Goal: Information Seeking & Learning: Check status

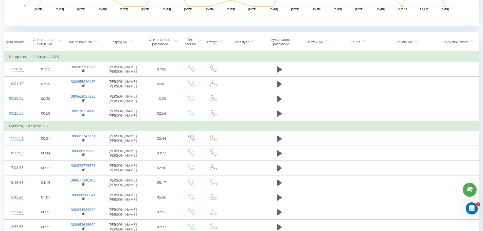
scroll to position [105, 0]
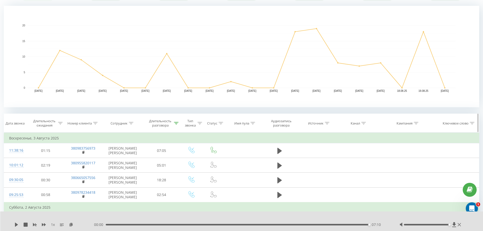
click at [131, 121] on div at bounding box center [131, 123] width 5 height 4
click at [0, 178] on div "Все звонки Источники трафика График Экспорт .csv .xls .xlsx 01.08.2025 - 20.08.…" at bounding box center [241, 159] width 483 height 498
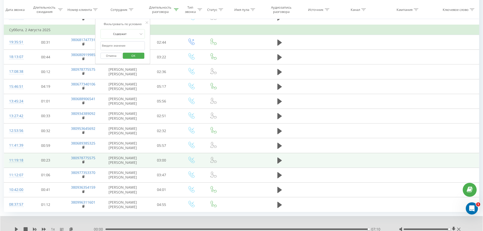
scroll to position [302, 0]
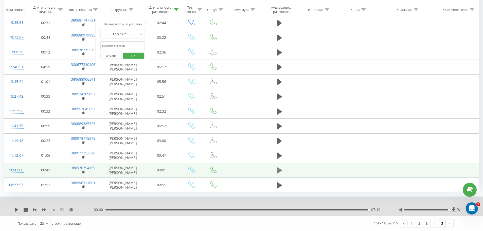
click at [281, 169] on icon at bounding box center [279, 170] width 5 height 7
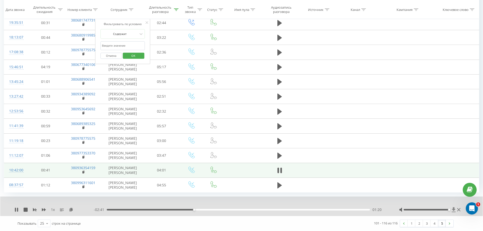
click at [453, 209] on icon at bounding box center [454, 209] width 4 height 5
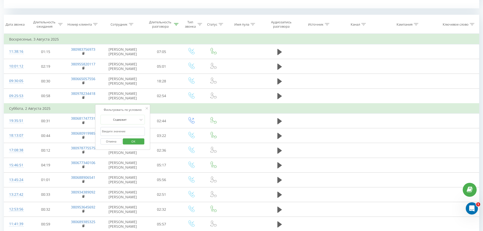
scroll to position [201, 0]
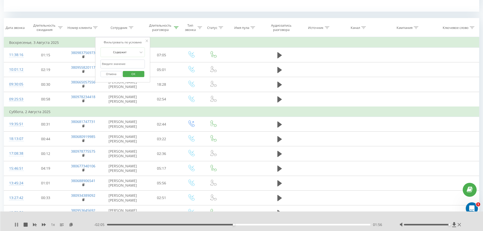
click at [17, 225] on icon at bounding box center [16, 225] width 4 height 4
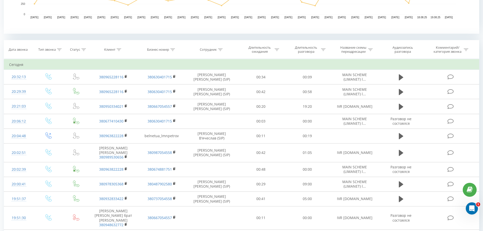
scroll to position [152, 0]
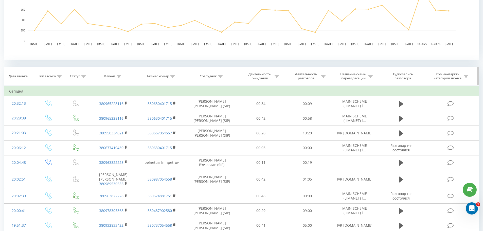
click at [219, 77] on icon at bounding box center [220, 76] width 5 height 3
click at [220, 111] on input "text" at bounding box center [211, 112] width 45 height 9
type input "березняков"
click at [226, 124] on span "OK" at bounding box center [222, 123] width 14 height 8
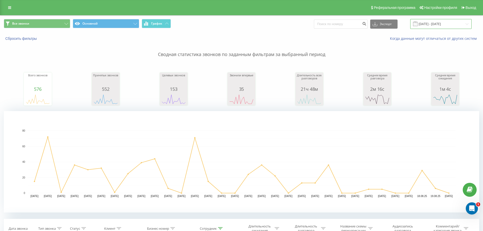
click at [437, 24] on input "[DATE] - [DATE]" at bounding box center [440, 24] width 61 height 10
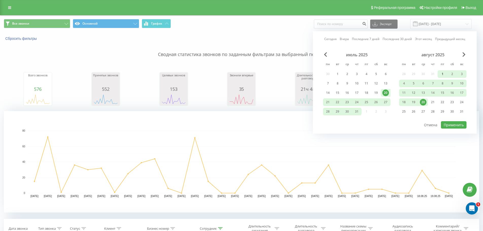
click at [443, 72] on div "1" at bounding box center [442, 74] width 7 height 7
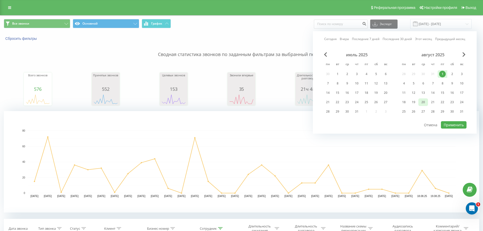
click at [423, 102] on div "20" at bounding box center [423, 102] width 7 height 7
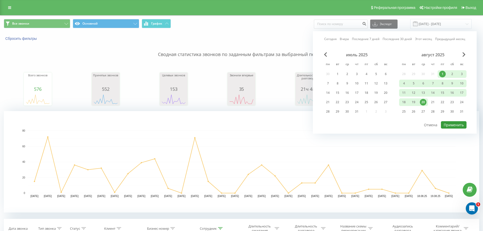
click at [454, 124] on button "Применить" at bounding box center [454, 124] width 26 height 7
type input "[DATE] - [DATE]"
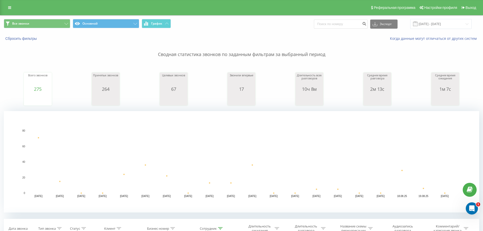
scroll to position [152, 0]
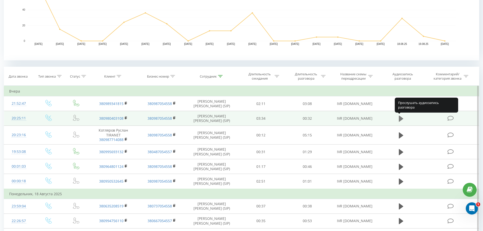
click at [400, 120] on icon at bounding box center [401, 119] width 5 height 6
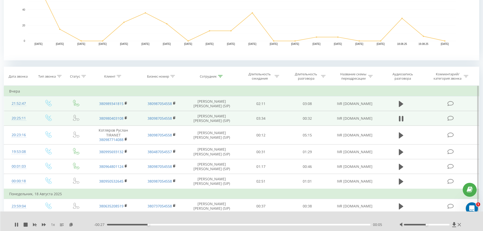
click at [396, 105] on td at bounding box center [401, 103] width 45 height 15
click at [399, 104] on icon at bounding box center [401, 104] width 5 height 6
drag, startPoint x: 441, startPoint y: 225, endPoint x: 460, endPoint y: 226, distance: 19.3
click at [460, 226] on div at bounding box center [430, 224] width 63 height 5
click at [198, 224] on div "00:08" at bounding box center [239, 225] width 264 height 2
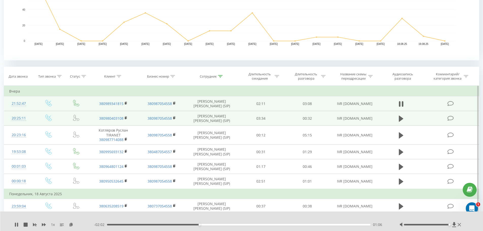
click at [263, 224] on div "01:06" at bounding box center [239, 225] width 264 height 2
click at [286, 225] on div "01:54" at bounding box center [239, 225] width 264 height 2
click at [303, 224] on div "02:09" at bounding box center [239, 225] width 264 height 2
click at [294, 224] on div "02:22" at bounding box center [239, 225] width 264 height 2
click at [284, 227] on div "1 x - 00:54 02:14 02:14" at bounding box center [241, 221] width 483 height 20
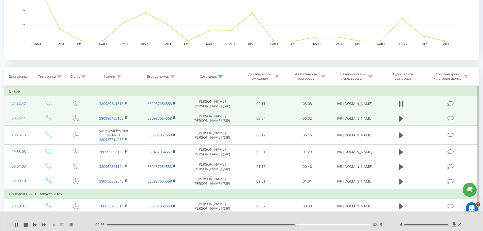
click at [278, 224] on div "02:15" at bounding box center [239, 225] width 264 height 2
click at [261, 225] on div "02:04" at bounding box center [239, 225] width 264 height 2
click at [454, 223] on icon at bounding box center [454, 224] width 4 height 5
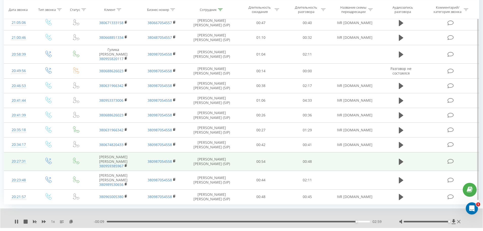
scroll to position [450, 0]
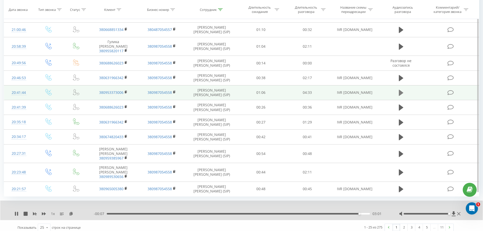
click at [399, 90] on icon at bounding box center [401, 93] width 5 height 6
click at [336, 213] on div "02:39" at bounding box center [238, 214] width 263 height 2
drag, startPoint x: 355, startPoint y: 211, endPoint x: 359, endPoint y: 207, distance: 5.7
click at [355, 211] on div "- 00:33 03:59 03:59" at bounding box center [240, 213] width 292 height 5
click at [359, 211] on div "- 00:33 03:59 03:59" at bounding box center [240, 213] width 292 height 5
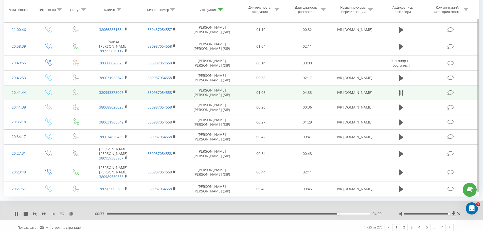
click at [359, 211] on div "- 00:33 04:00 04:00" at bounding box center [240, 213] width 292 height 5
click at [359, 213] on div "04:00" at bounding box center [238, 214] width 263 height 2
click at [453, 211] on icon at bounding box center [454, 213] width 4 height 5
click at [157, 213] on div "00:52" at bounding box center [238, 214] width 263 height 2
click at [19, 211] on div "1 x" at bounding box center [53, 213] width 79 height 5
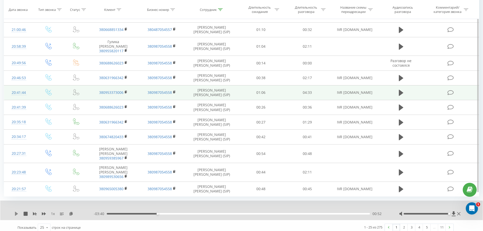
click at [15, 212] on icon at bounding box center [16, 214] width 4 height 4
drag, startPoint x: 410, startPoint y: 224, endPoint x: 401, endPoint y: 224, distance: 9.1
click at [410, 224] on link "3" at bounding box center [412, 227] width 8 height 7
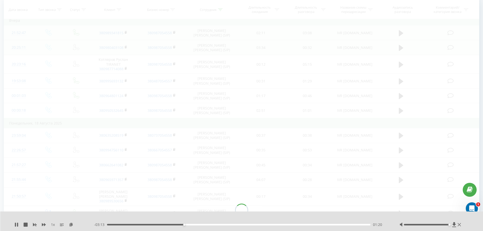
scroll to position [206, 0]
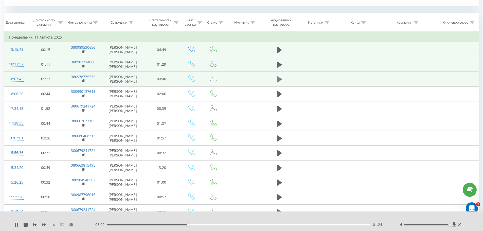
click at [278, 82] on icon at bounding box center [279, 79] width 5 height 6
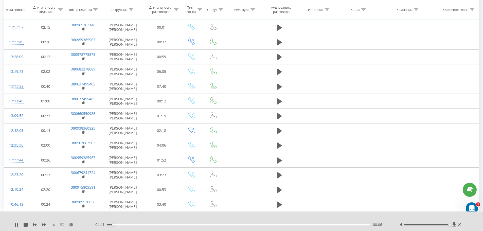
scroll to position [459, 0]
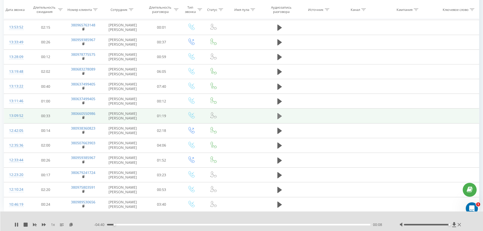
click at [281, 120] on icon at bounding box center [279, 116] width 5 height 7
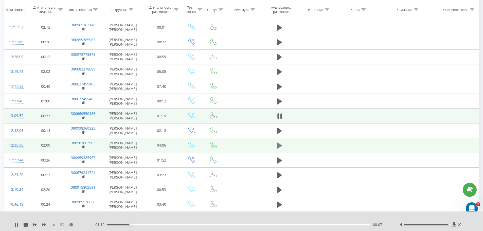
click at [279, 149] on button at bounding box center [280, 146] width 8 height 8
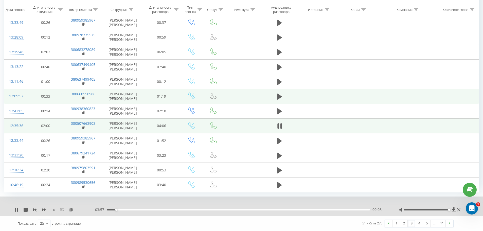
scroll to position [522, 0]
click at [151, 209] on div "00:09" at bounding box center [238, 210] width 263 height 2
click at [284, 209] on div "- 03:23 00:43 00:43" at bounding box center [240, 209] width 292 height 5
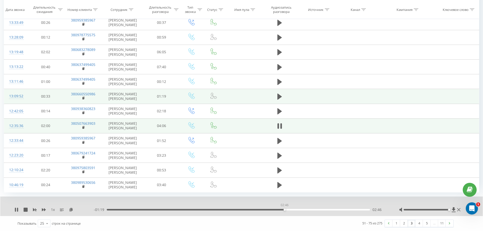
click at [284, 209] on div "02:46" at bounding box center [238, 210] width 263 height 2
click at [347, 210] on div "02:48" at bounding box center [238, 210] width 263 height 2
click at [454, 211] on icon at bounding box center [453, 209] width 4 height 5
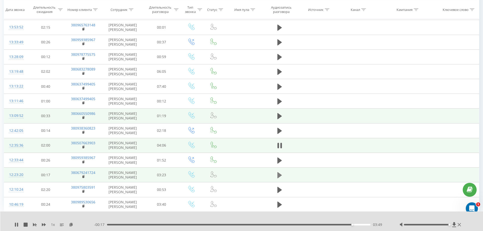
scroll to position [503, 0]
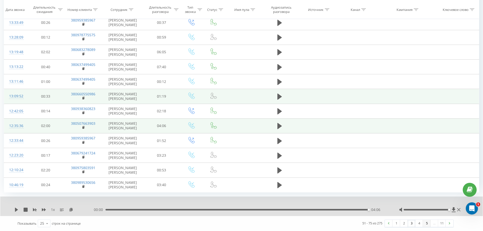
click at [423, 224] on link "5" at bounding box center [427, 223] width 8 height 7
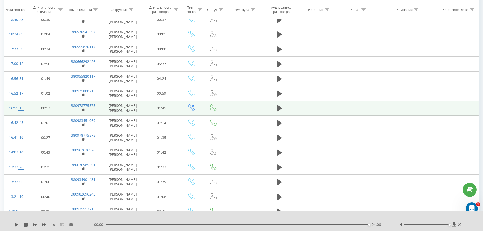
scroll to position [383, 0]
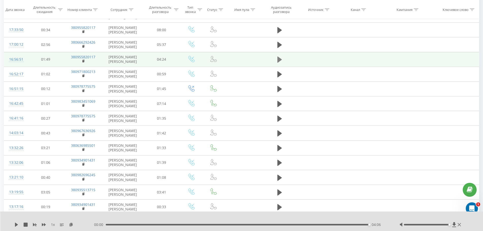
click at [280, 63] on icon at bounding box center [279, 60] width 5 height 6
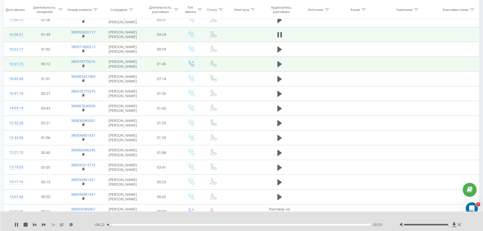
scroll to position [409, 0]
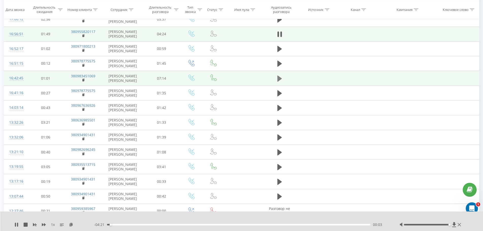
click at [278, 81] on icon at bounding box center [279, 78] width 5 height 6
click at [13, 226] on div "1 x - 06:25 00:49 00:49" at bounding box center [241, 221] width 483 height 20
click at [15, 226] on icon at bounding box center [16, 225] width 4 height 4
click at [15, 226] on icon at bounding box center [16, 225] width 3 height 4
click at [162, 224] on div "00:51" at bounding box center [239, 225] width 264 height 2
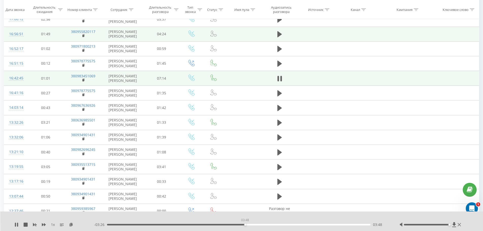
click at [245, 224] on div "03:48" at bounding box center [239, 225] width 264 height 2
click at [453, 223] on icon at bounding box center [454, 224] width 4 height 5
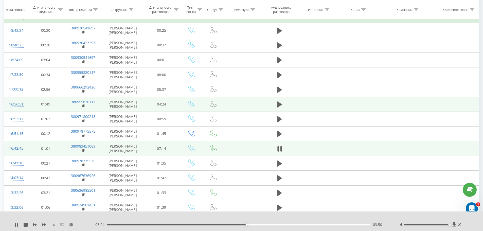
scroll to position [383, 0]
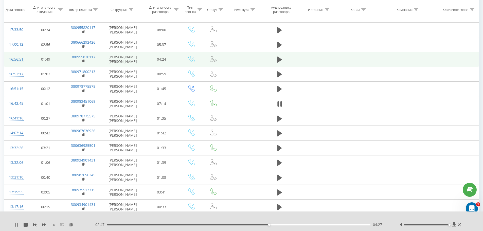
click at [15, 227] on div "1 x" at bounding box center [54, 224] width 80 height 5
click at [16, 225] on icon at bounding box center [16, 225] width 4 height 4
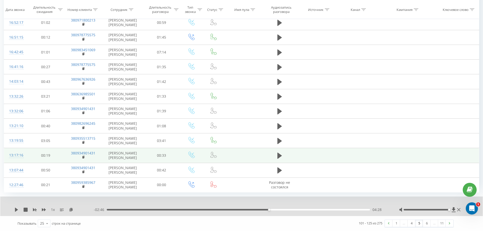
scroll to position [532, 0]
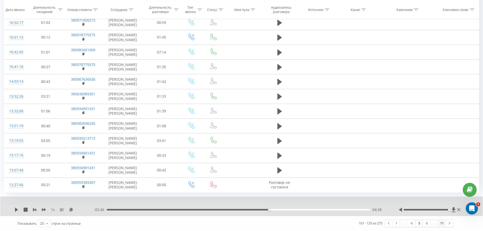
click at [440, 222] on link "11" at bounding box center [442, 223] width 8 height 7
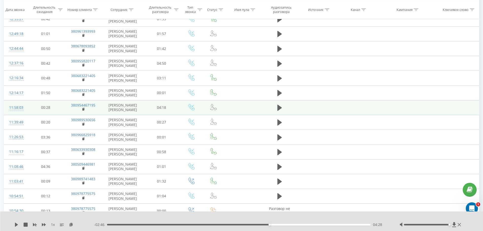
scroll to position [282, 0]
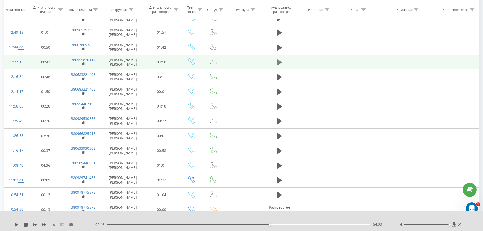
click at [277, 65] on icon at bounding box center [279, 62] width 5 height 6
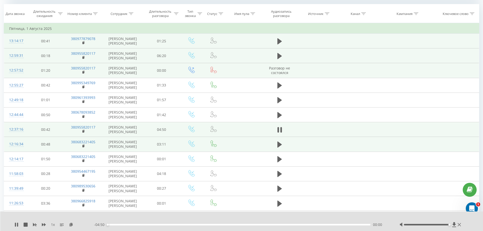
scroll to position [307, 0]
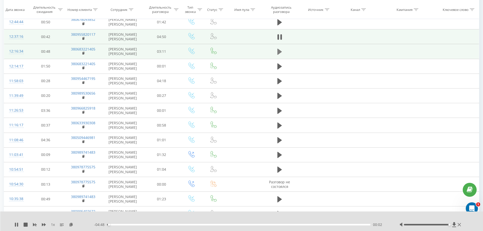
click at [283, 56] on button at bounding box center [280, 52] width 8 height 8
click at [222, 218] on div at bounding box center [238, 218] width 358 height 6
click at [215, 224] on div "01:18" at bounding box center [239, 225] width 264 height 2
click at [454, 223] on icon at bounding box center [454, 224] width 4 height 5
